Goal: Check status: Check status

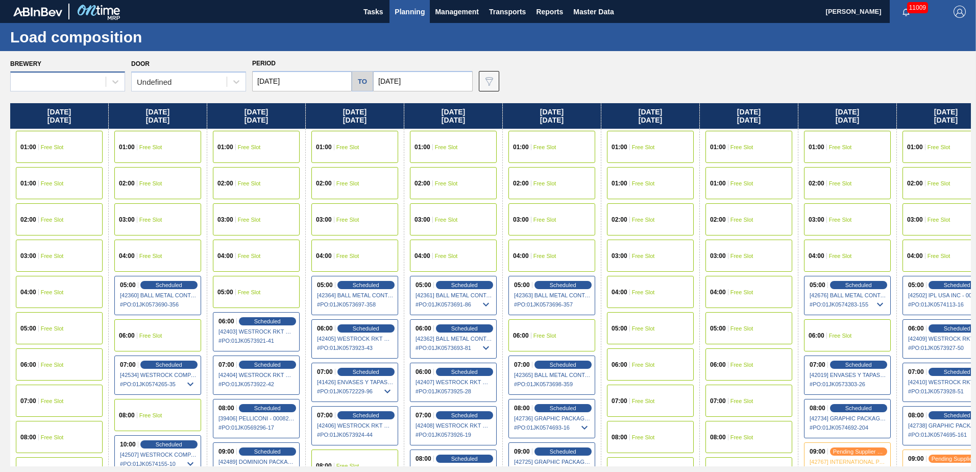
click at [105, 80] on div at bounding box center [58, 82] width 95 height 15
click at [334, 43] on div "Load composition" at bounding box center [488, 37] width 976 height 28
click at [416, 16] on span "Planning" at bounding box center [409, 12] width 30 height 12
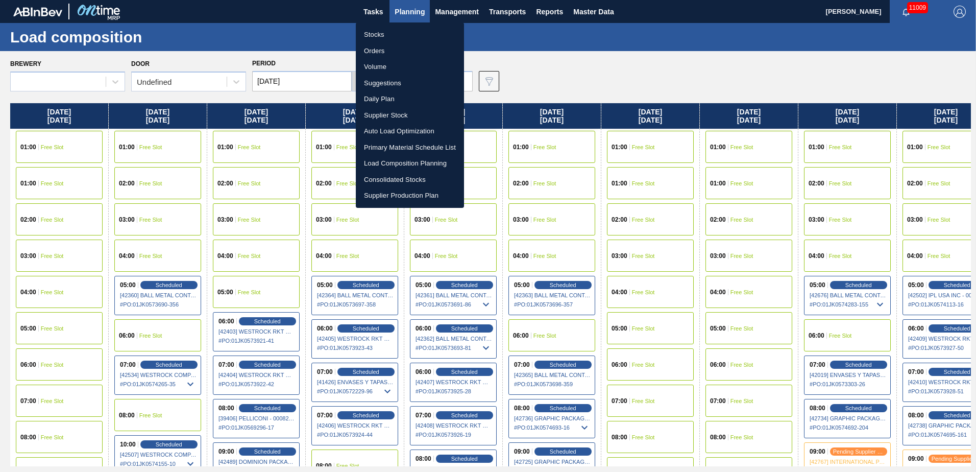
click at [390, 35] on li "Stocks" at bounding box center [410, 35] width 108 height 16
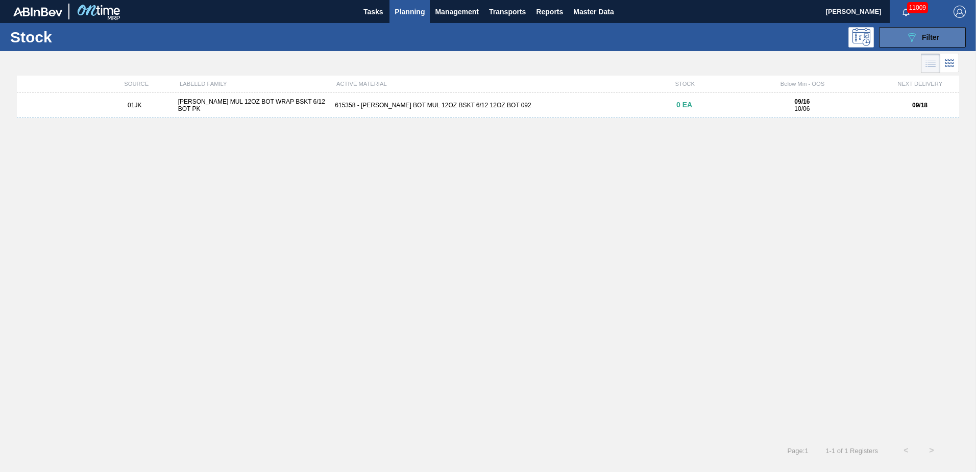
click at [924, 31] on div "089F7B8B-B2A5-4AFE-B5C0-19BA573D28AC Filter" at bounding box center [922, 37] width 34 height 12
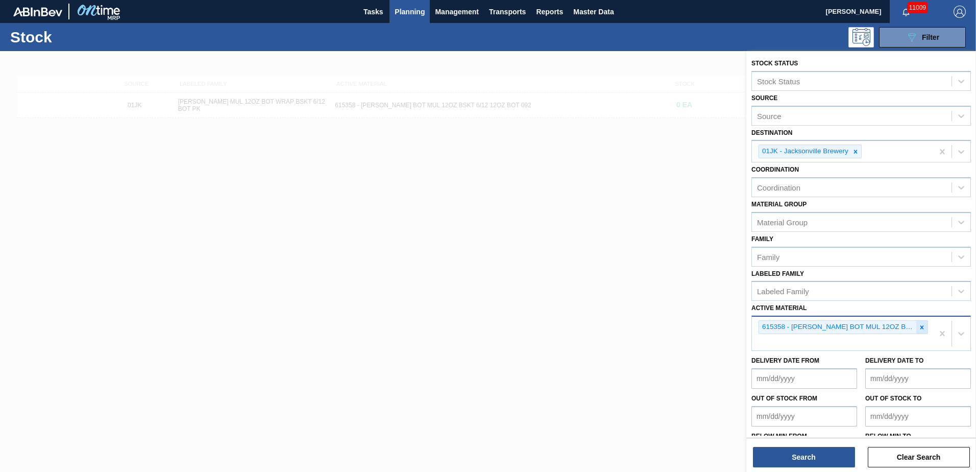
click at [923, 328] on icon at bounding box center [921, 327] width 7 height 7
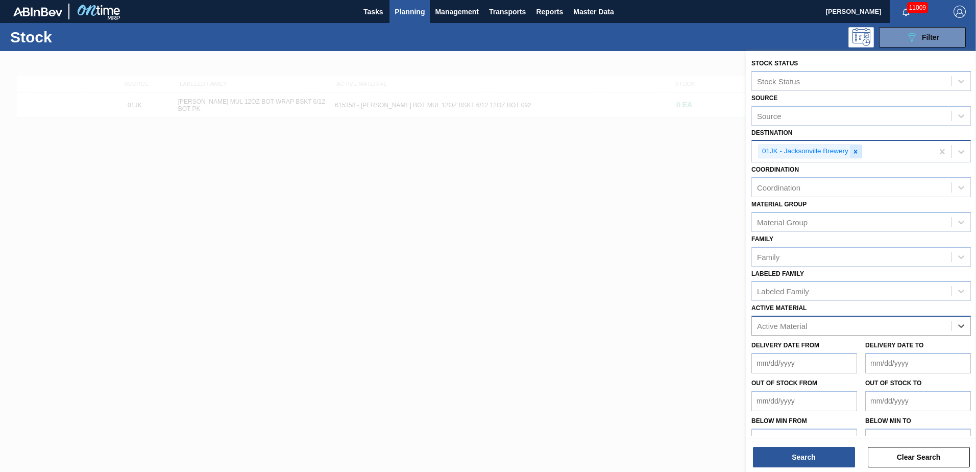
click at [856, 153] on icon at bounding box center [856, 152] width 4 height 4
click at [825, 322] on div "Active Material" at bounding box center [852, 323] width 200 height 15
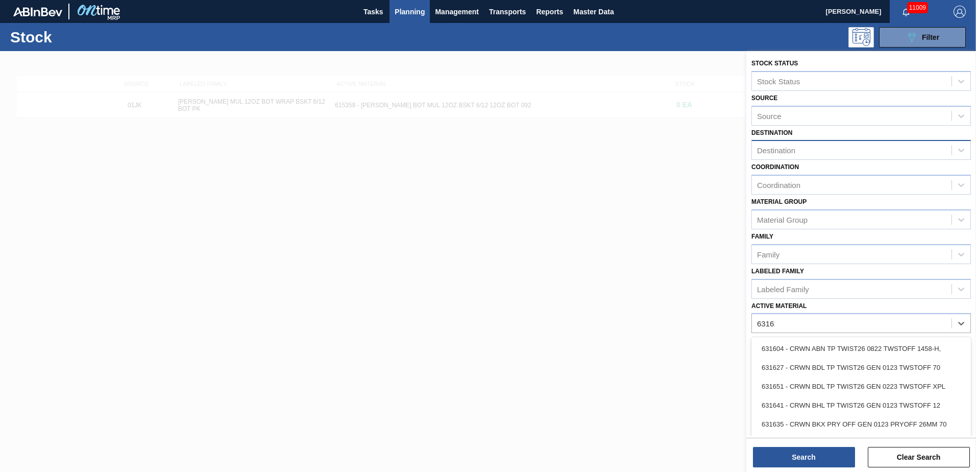
type Material "631615"
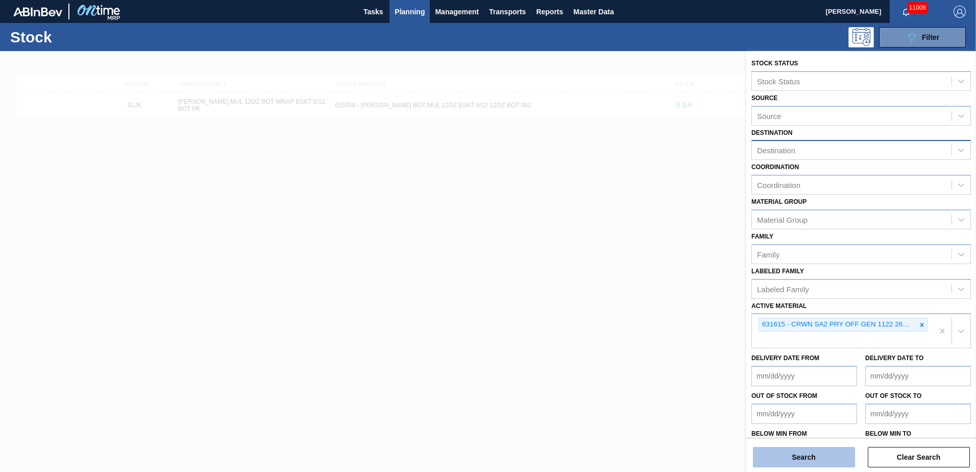
click at [833, 466] on button "Search" at bounding box center [804, 457] width 102 height 20
